Goal: Communication & Community: Answer question/provide support

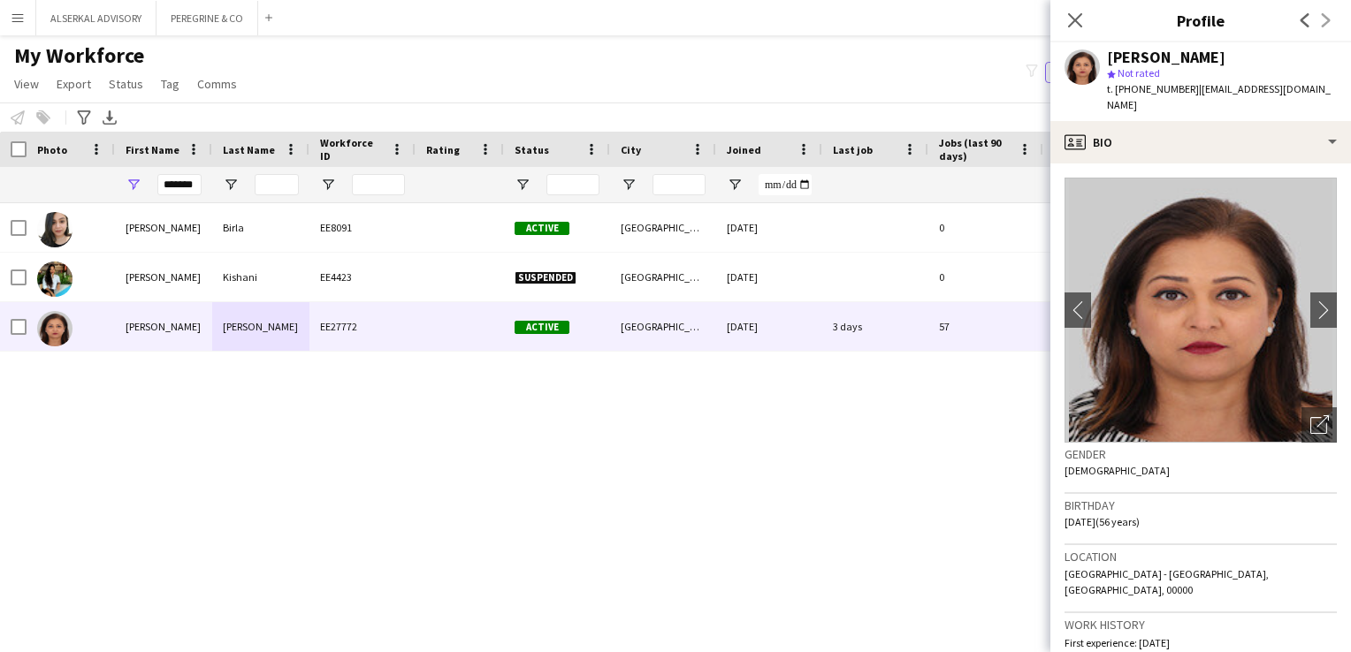
click at [1072, 19] on icon at bounding box center [1075, 20] width 14 height 14
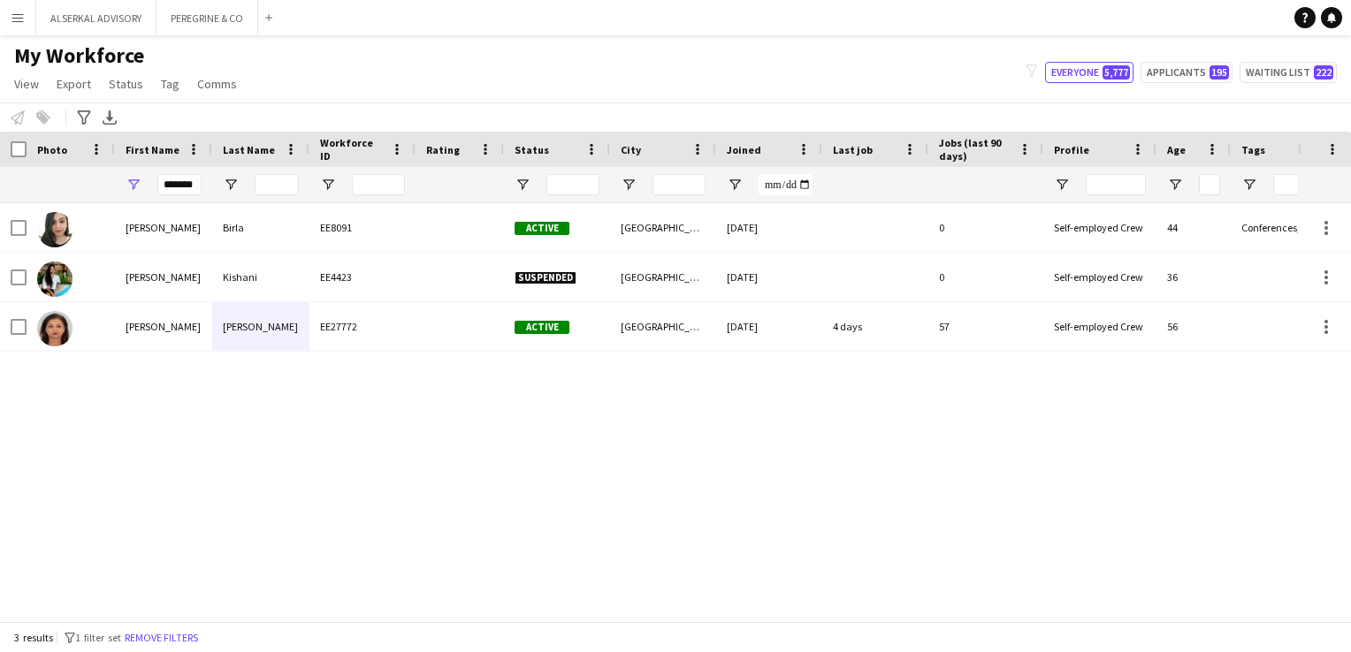
click at [21, 16] on app-icon "Menu" at bounding box center [18, 18] width 14 height 14
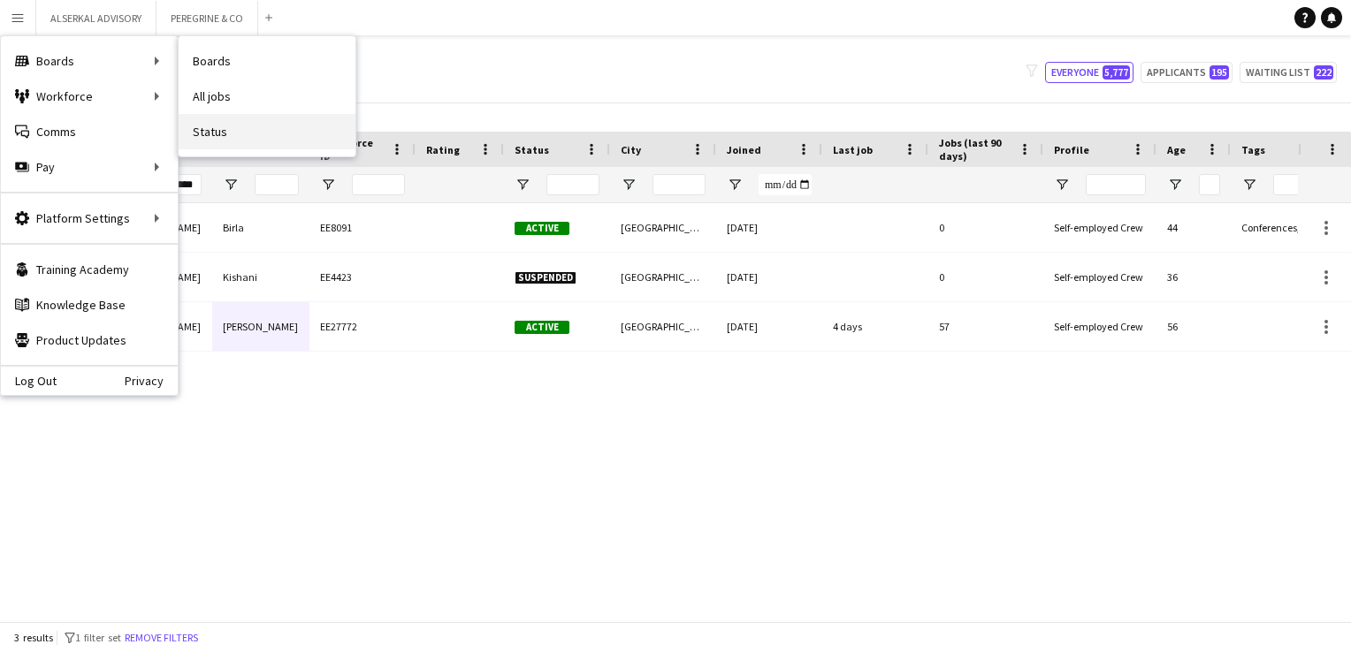
click at [216, 126] on link "Status" at bounding box center [267, 131] width 177 height 35
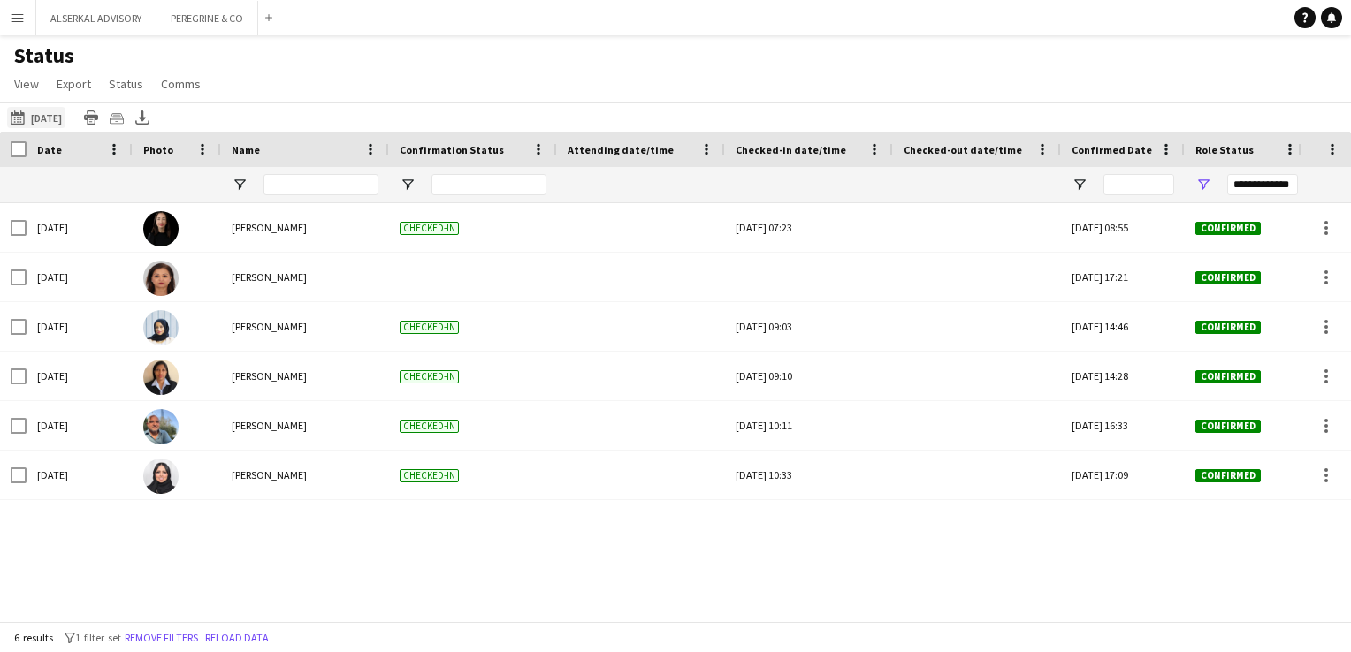
click at [65, 116] on button "[DATE] [DATE]" at bounding box center [36, 117] width 58 height 21
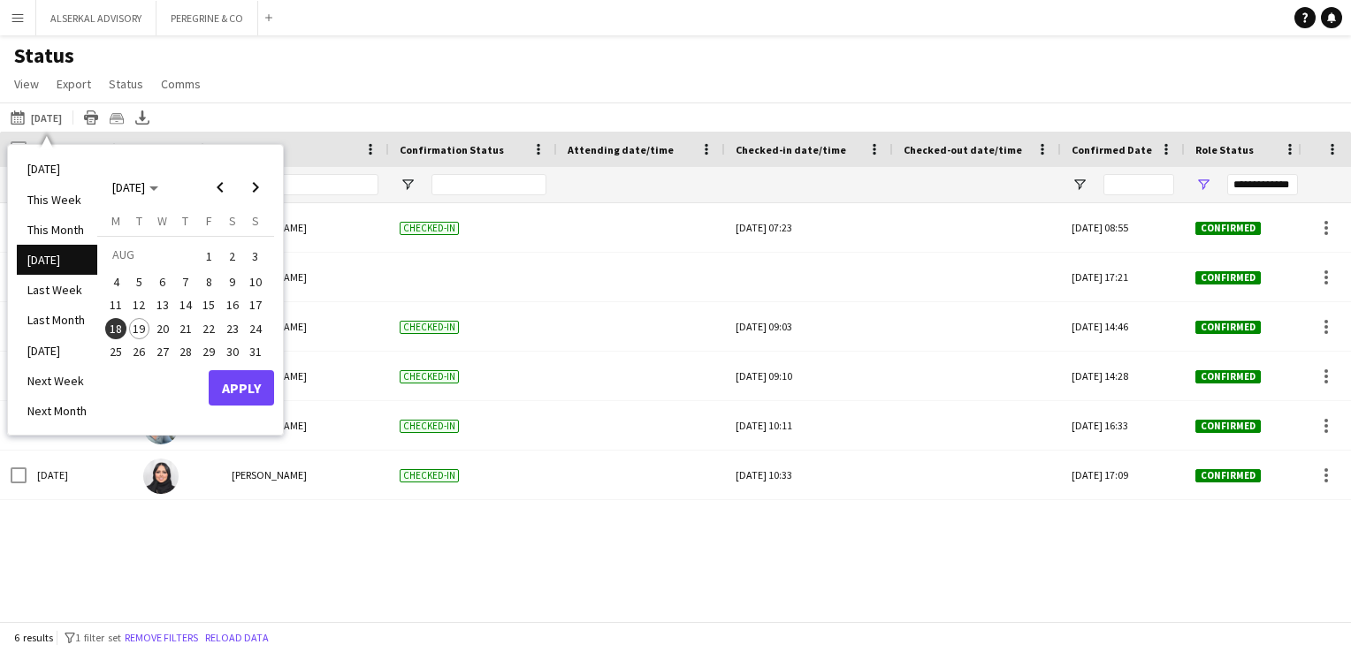
click at [141, 330] on span "19" at bounding box center [139, 328] width 21 height 21
click at [261, 391] on button "Apply" at bounding box center [241, 387] width 65 height 35
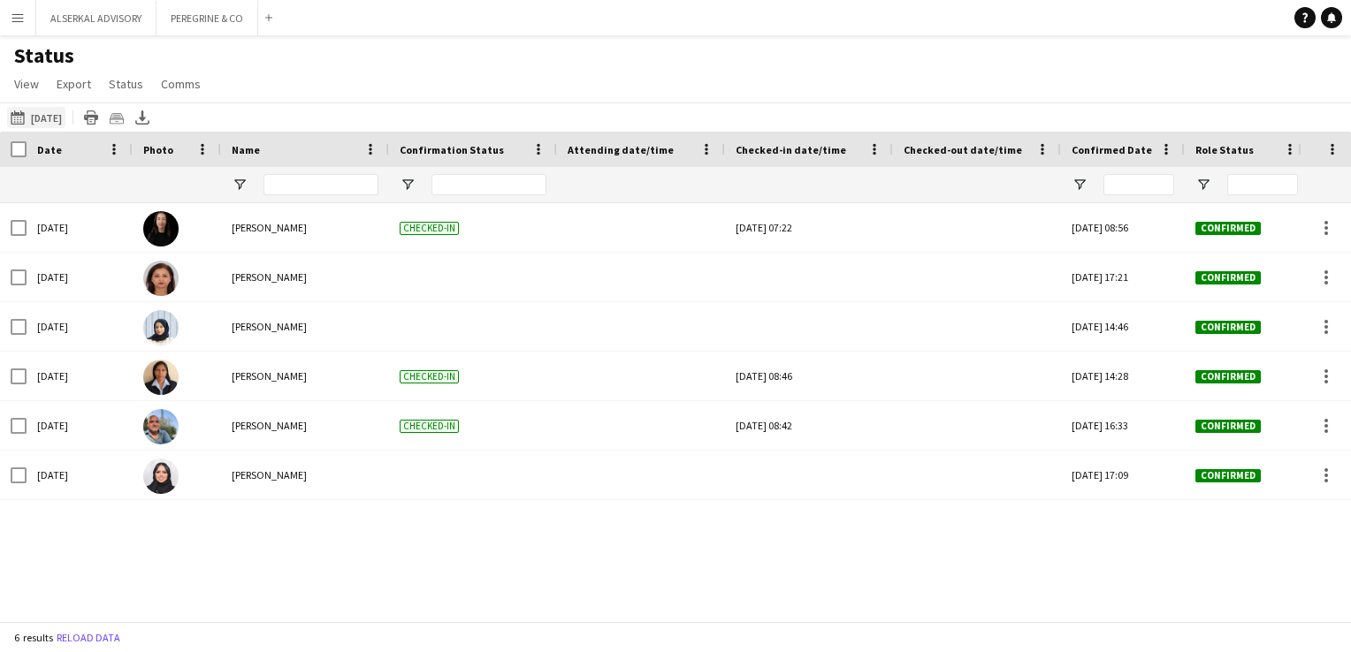
click at [46, 118] on button "[DATE] [DATE]" at bounding box center [36, 117] width 58 height 21
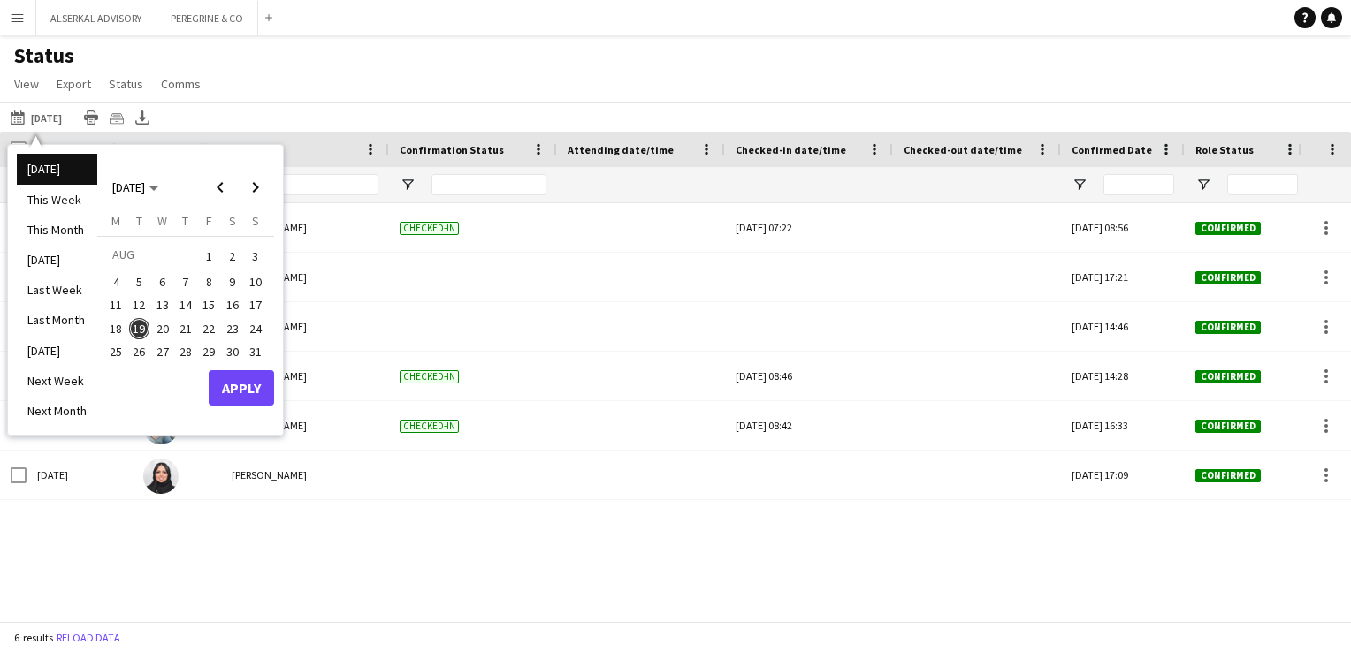
click at [119, 321] on span "18" at bounding box center [115, 328] width 21 height 21
click at [255, 385] on button "Apply" at bounding box center [241, 387] width 65 height 35
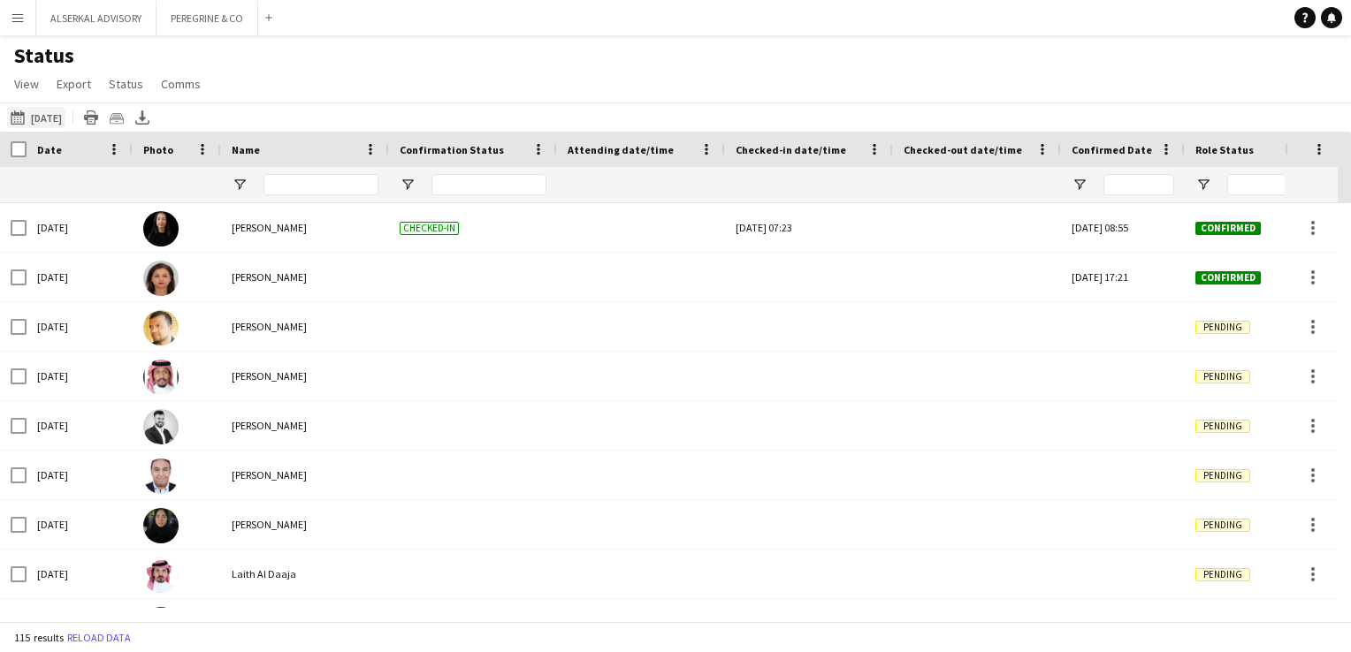
click at [57, 120] on button "[DATE] [DATE]" at bounding box center [36, 117] width 58 height 21
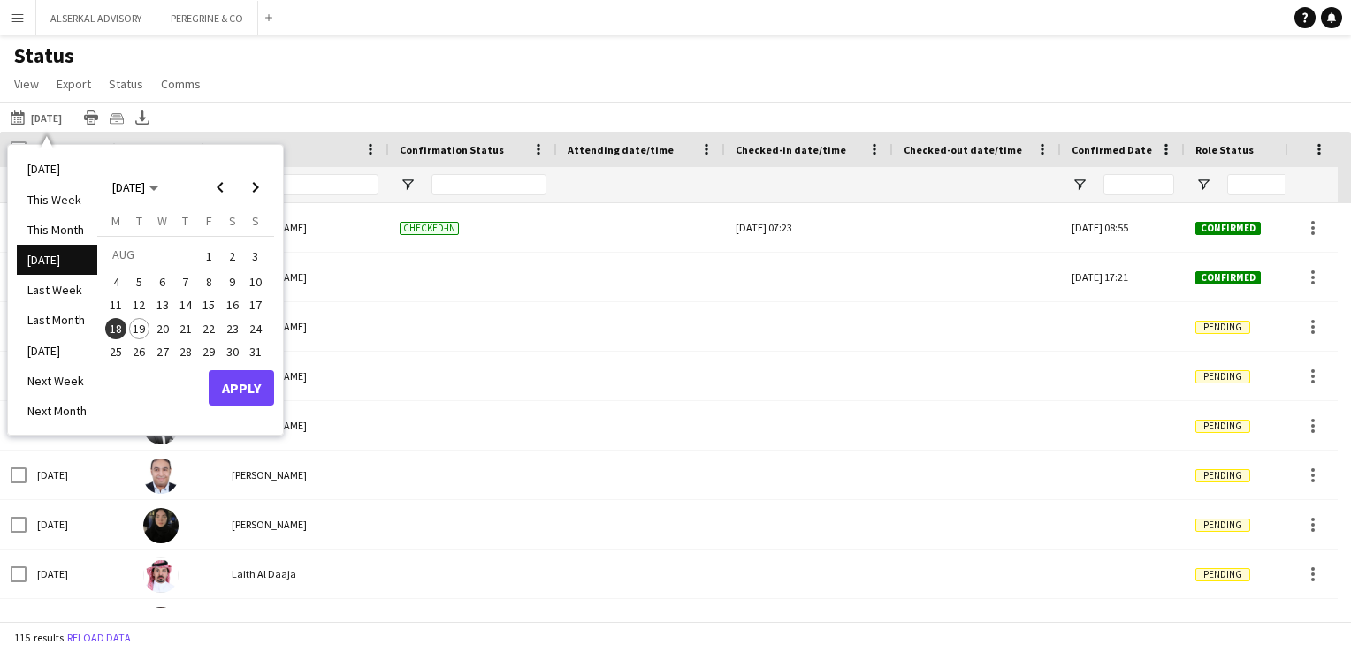
click at [134, 330] on span "19" at bounding box center [139, 328] width 21 height 21
click at [244, 388] on button "Apply" at bounding box center [241, 387] width 65 height 35
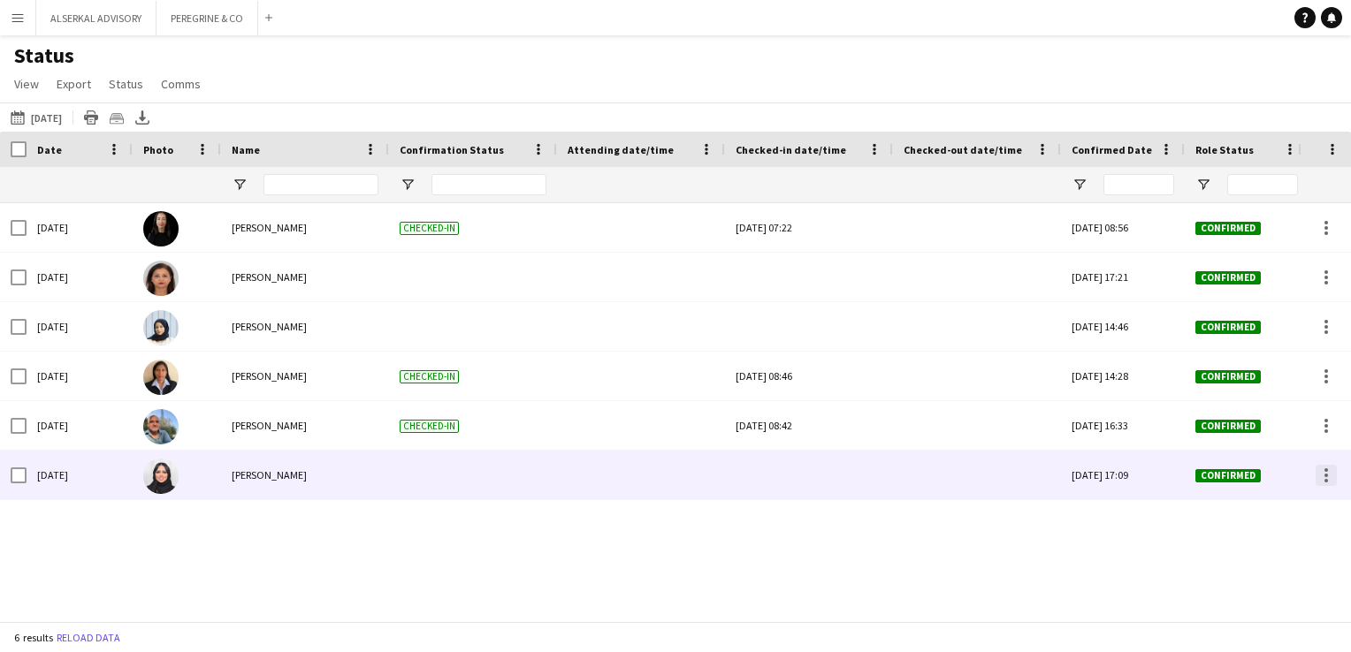
click at [1326, 476] on div at bounding box center [1326, 476] width 4 height 4
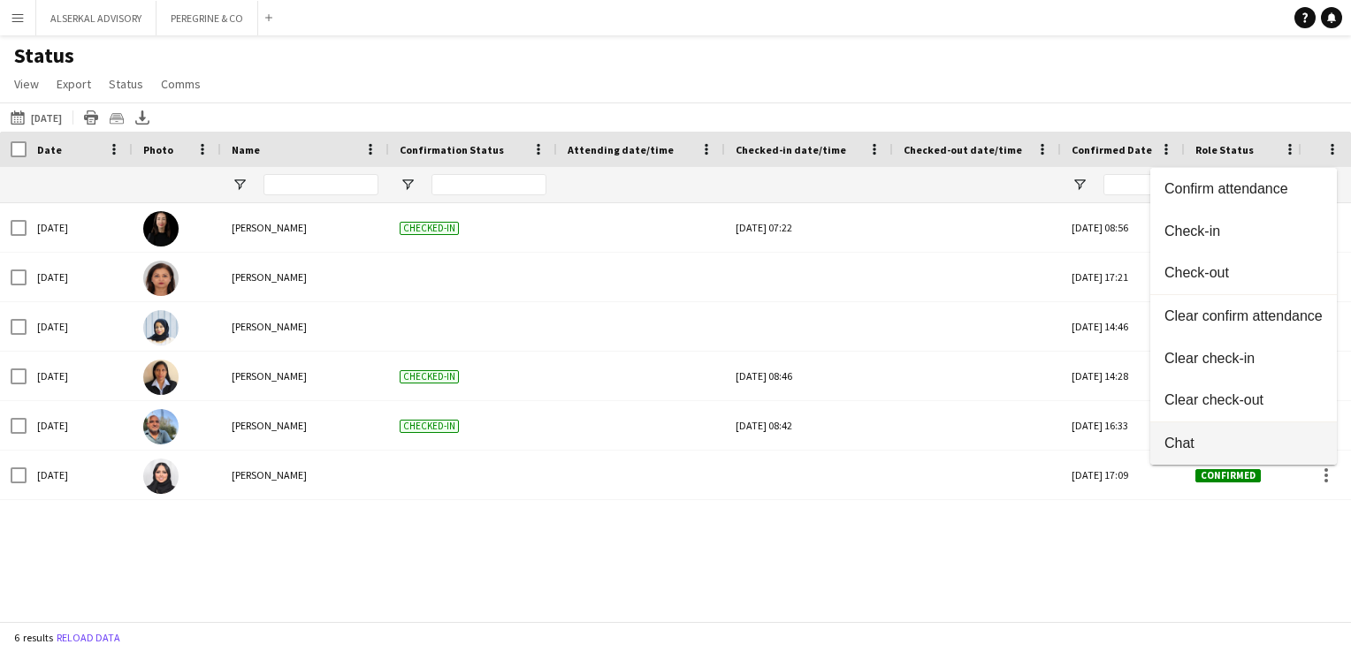
click at [1214, 443] on span "Chat" at bounding box center [1243, 444] width 158 height 16
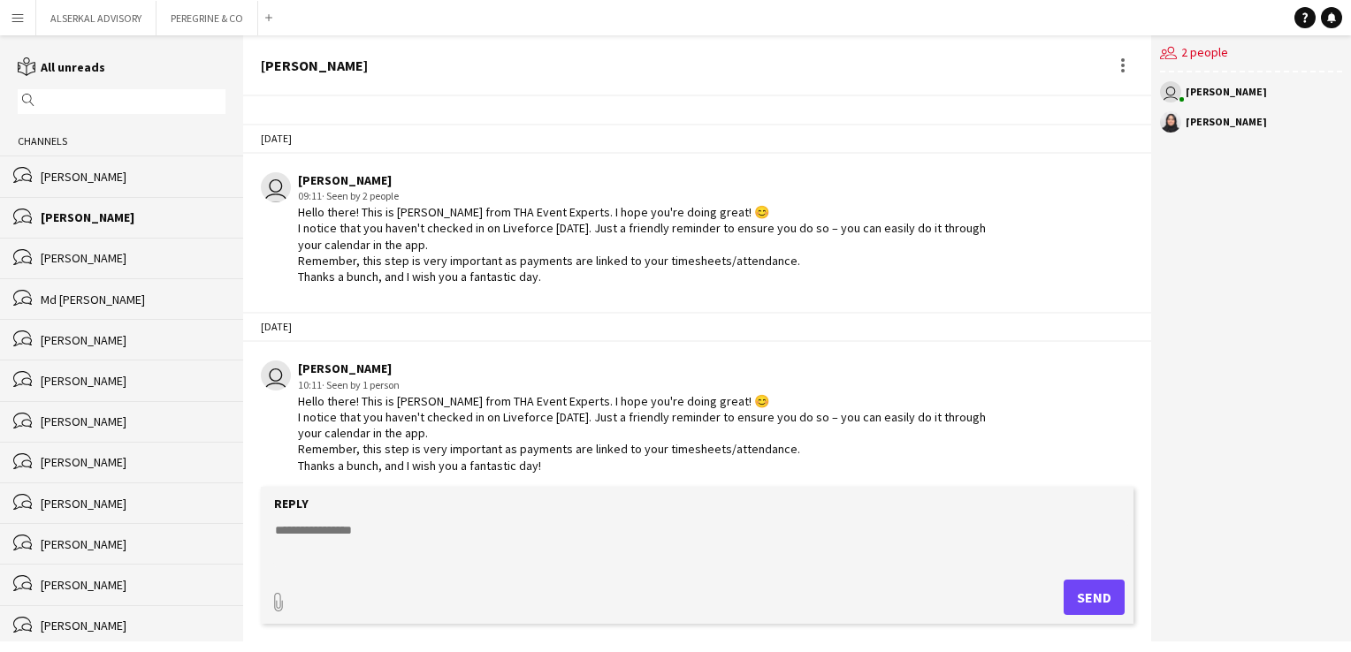
click at [330, 528] on textarea at bounding box center [700, 545] width 855 height 46
paste textarea "**********"
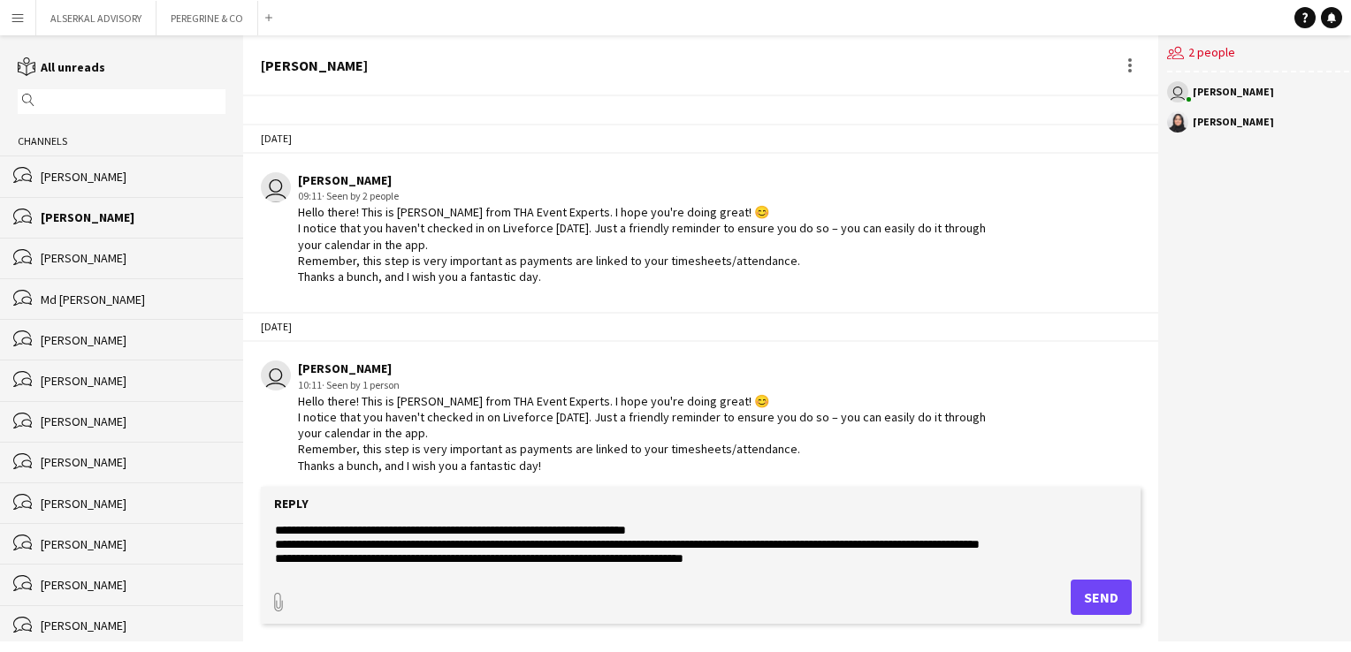
click at [279, 530] on textarea "**********" at bounding box center [700, 545] width 855 height 46
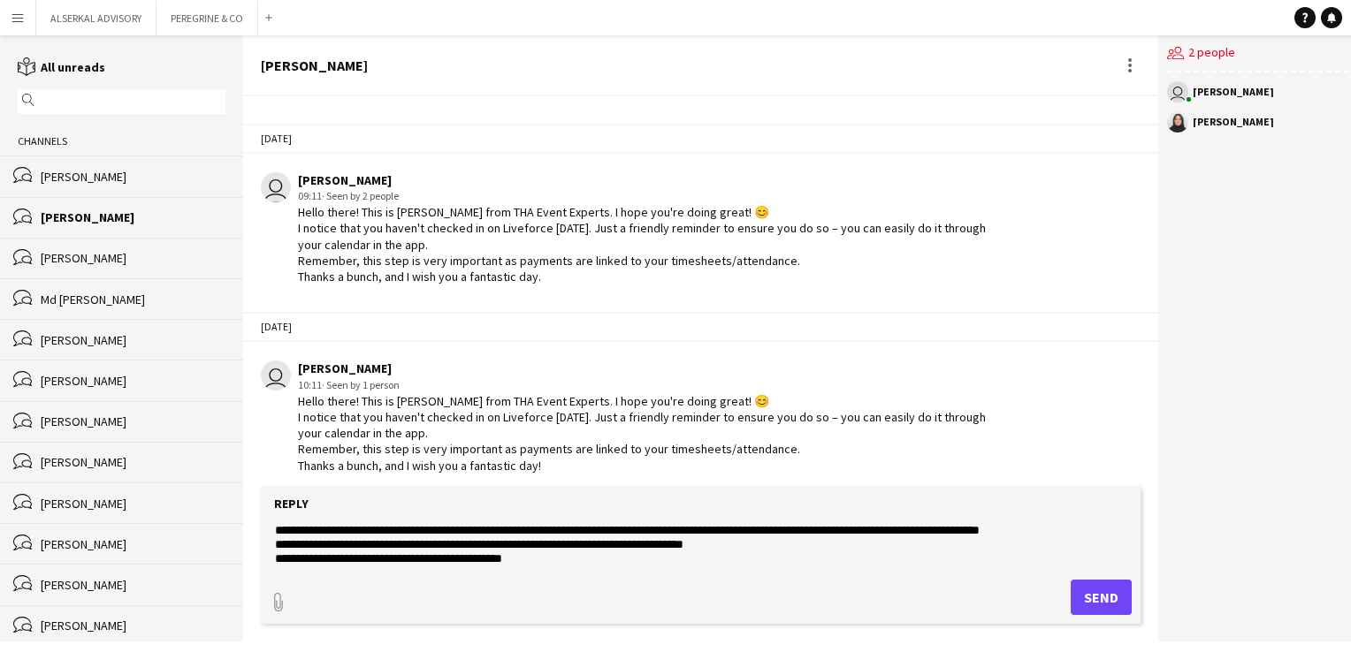
scroll to position [28, 0]
type textarea "**********"
click at [1112, 596] on button "Send" at bounding box center [1101, 597] width 61 height 35
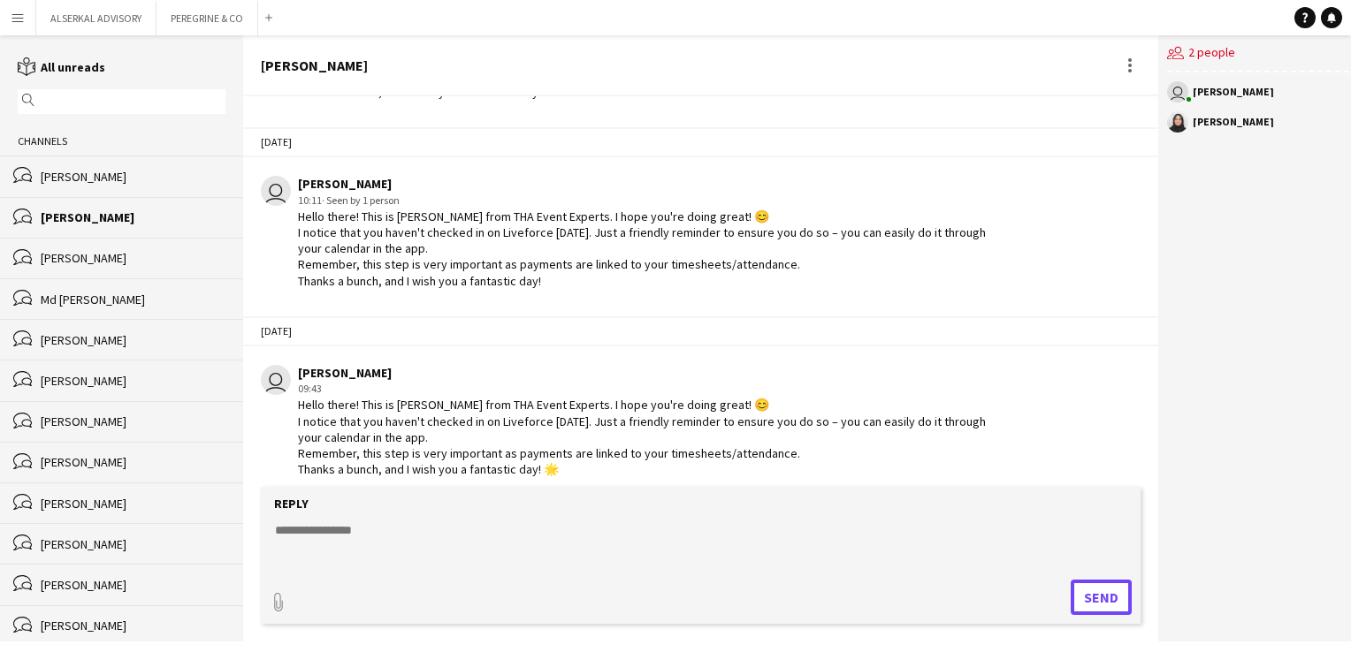
scroll to position [1934, 0]
